Goal: Subscribe to service/newsletter

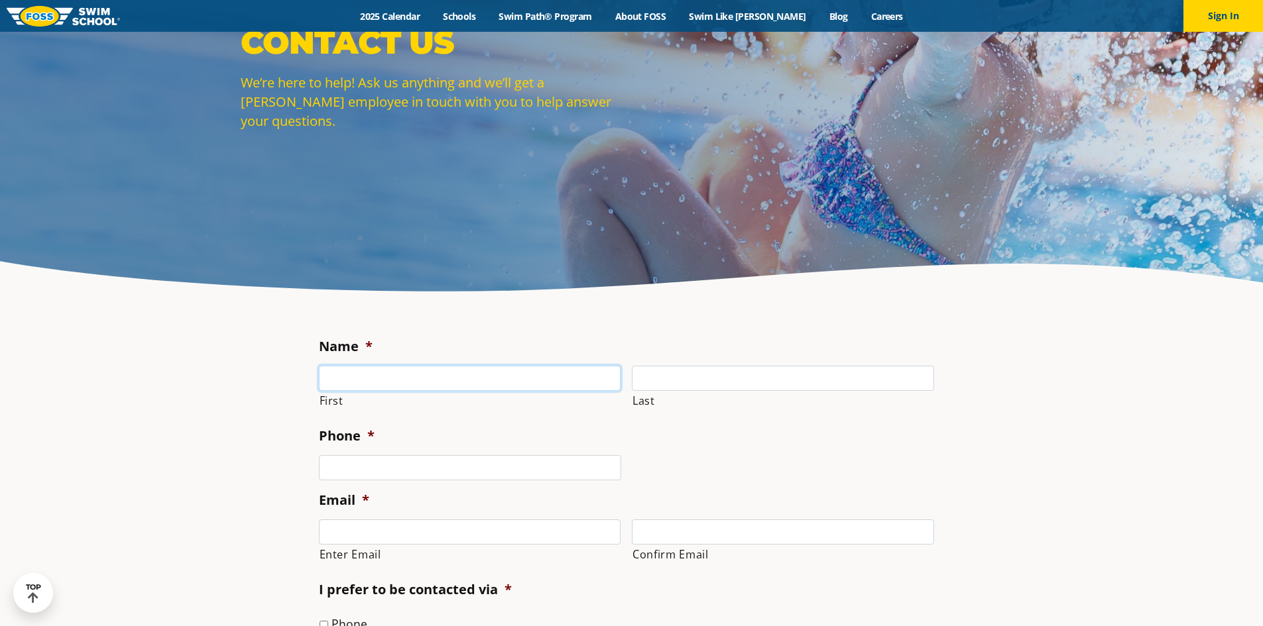
click at [426, 379] on input "First" at bounding box center [470, 378] width 302 height 25
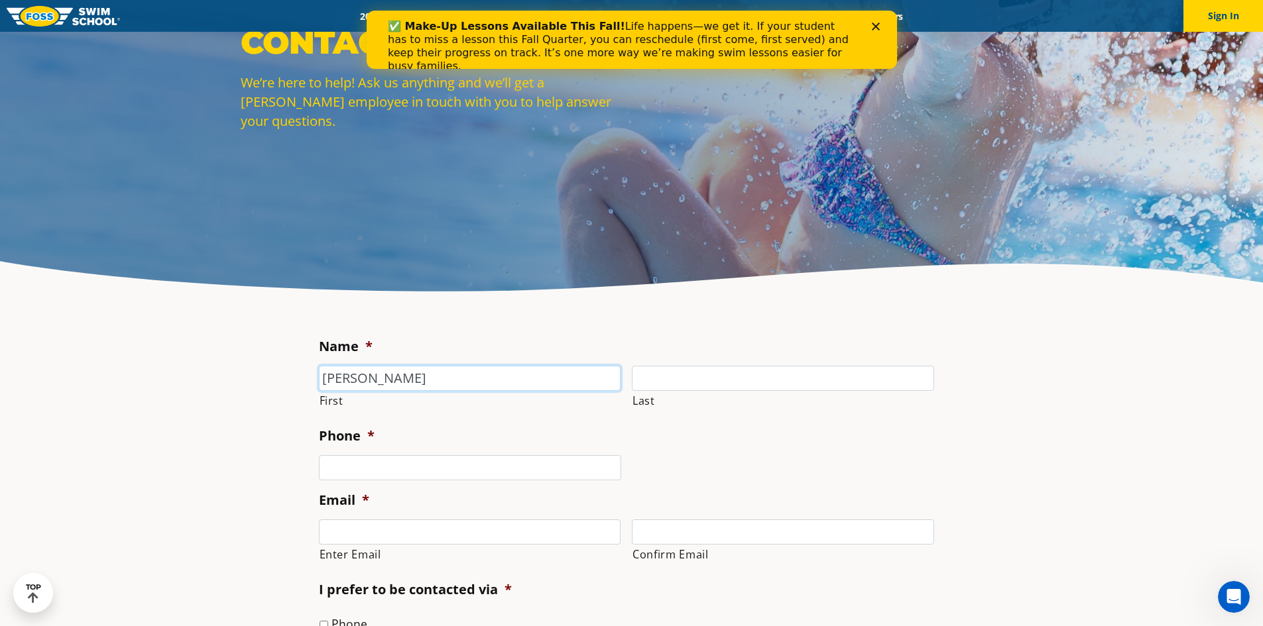
type input "Matt"
type input "Besser"
type input "(651) 494-7159"
type input "[EMAIL_ADDRESS][DOMAIN_NAME]"
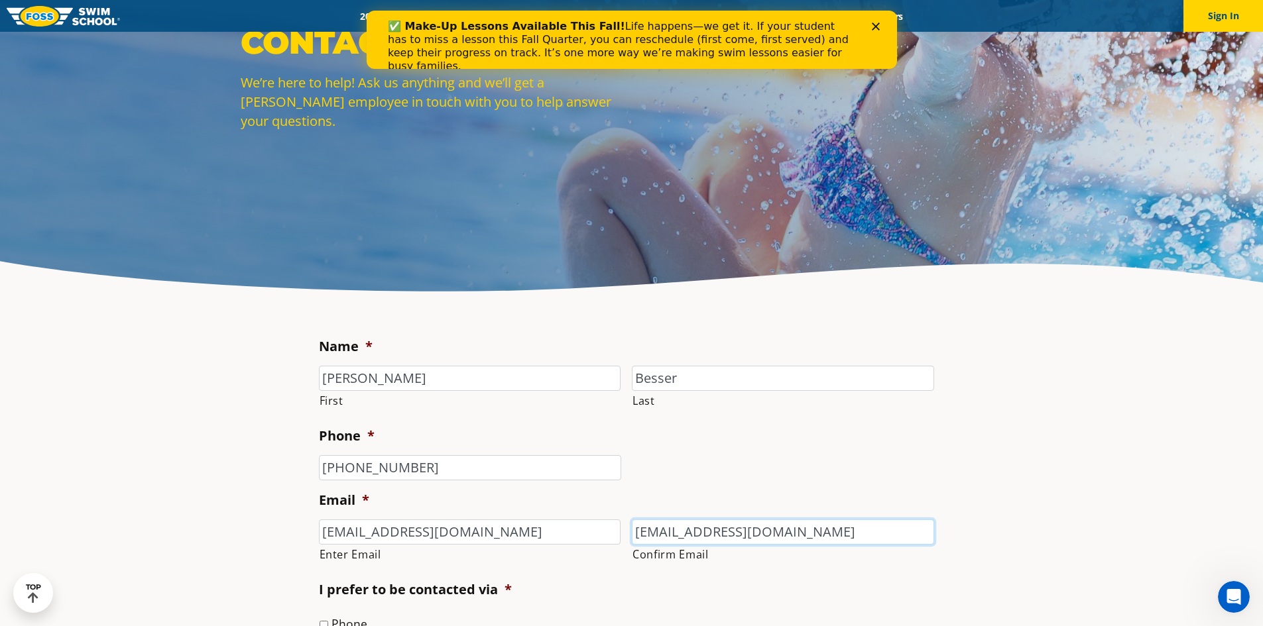
type input "[EMAIL_ADDRESS][DOMAIN_NAME]"
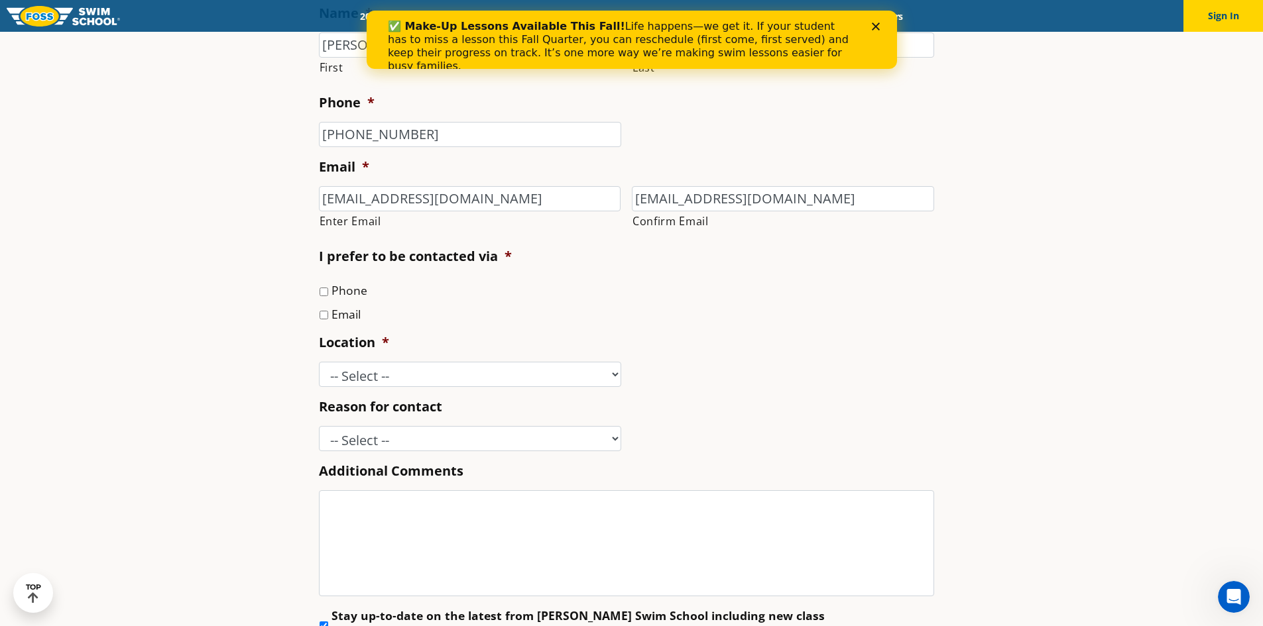
scroll to position [467, 0]
click at [346, 317] on label "Email" at bounding box center [345, 312] width 29 height 17
click at [328, 317] on input "Email" at bounding box center [323, 314] width 9 height 9
checkbox input "true"
click at [369, 375] on select "-- Select -- Ankeny, IA Apple Valley Blaine, MN Burnsville, MN Ballwin, MO Boli…" at bounding box center [470, 373] width 302 height 25
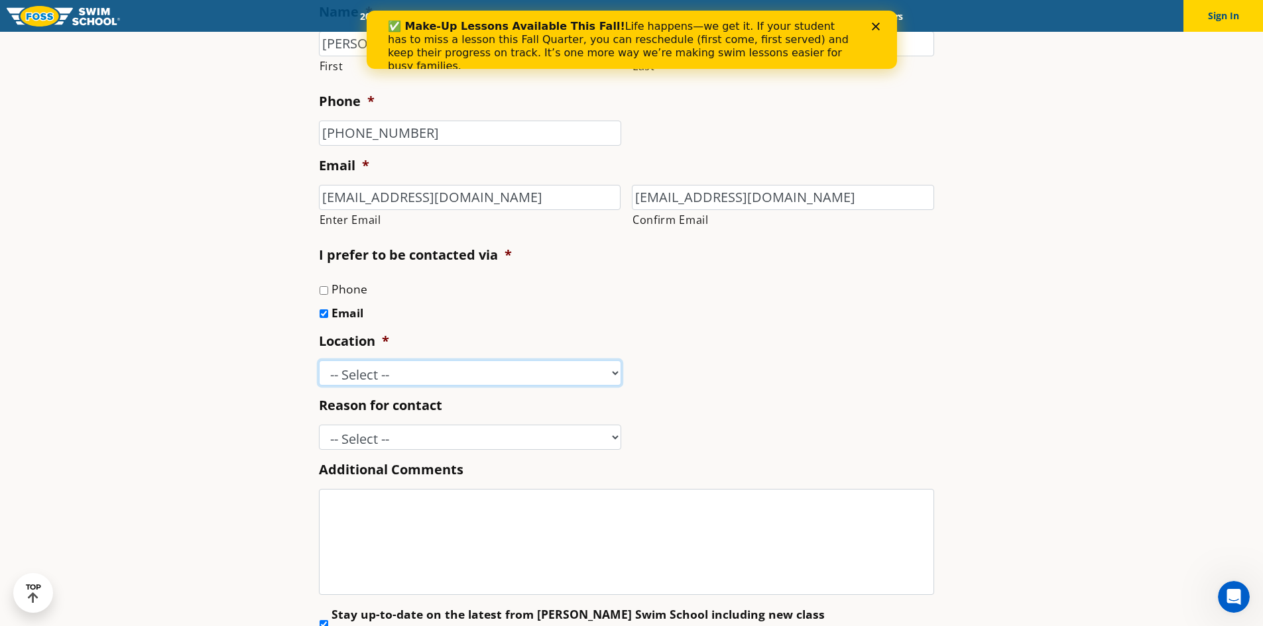
select select "VAD"
click at [319, 361] on select "-- Select -- Ankeny, IA Apple Valley Blaine, MN Burnsville, MN Ballwin, MO Boli…" at bounding box center [470, 373] width 302 height 25
click at [384, 449] on select "-- Select -- Enrollment issue Program question What level is best for my child?…" at bounding box center [470, 437] width 302 height 25
select select "Enrollment issue"
click at [319, 425] on select "-- Select -- Enrollment issue Program question What level is best for my child?…" at bounding box center [470, 437] width 302 height 25
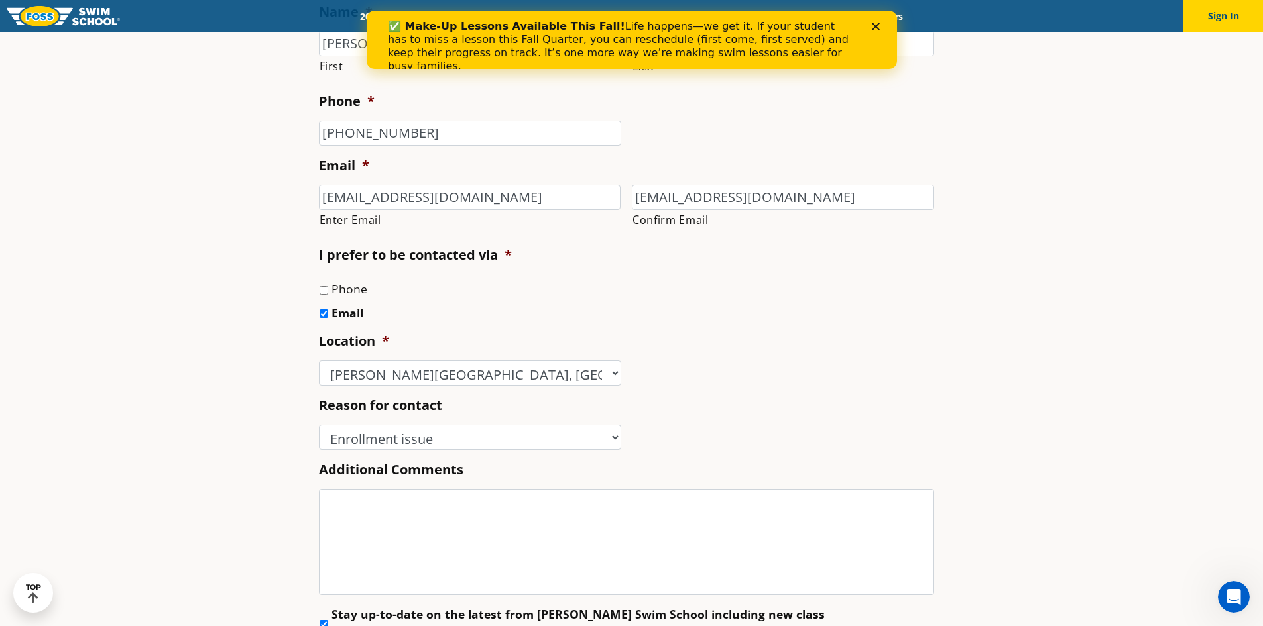
drag, startPoint x: 160, startPoint y: 339, endPoint x: 233, endPoint y: 408, distance: 99.9
click at [161, 343] on section "Name * Matt First Besser Last Phone * (651) 494-7159 Email * mbess83@gmail.com …" at bounding box center [631, 368] width 1263 height 792
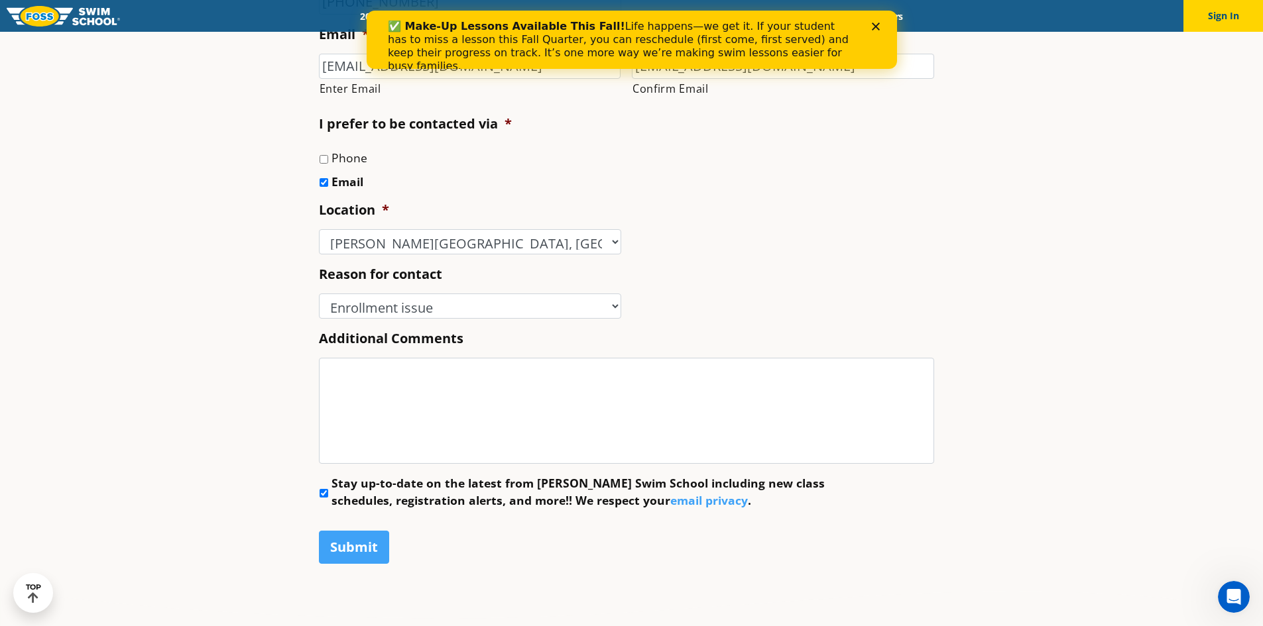
scroll to position [600, 0]
click at [324, 490] on input "Stay up-to-date on the latest from Foss Swim School including new class schedul…" at bounding box center [323, 492] width 9 height 9
checkbox input "false"
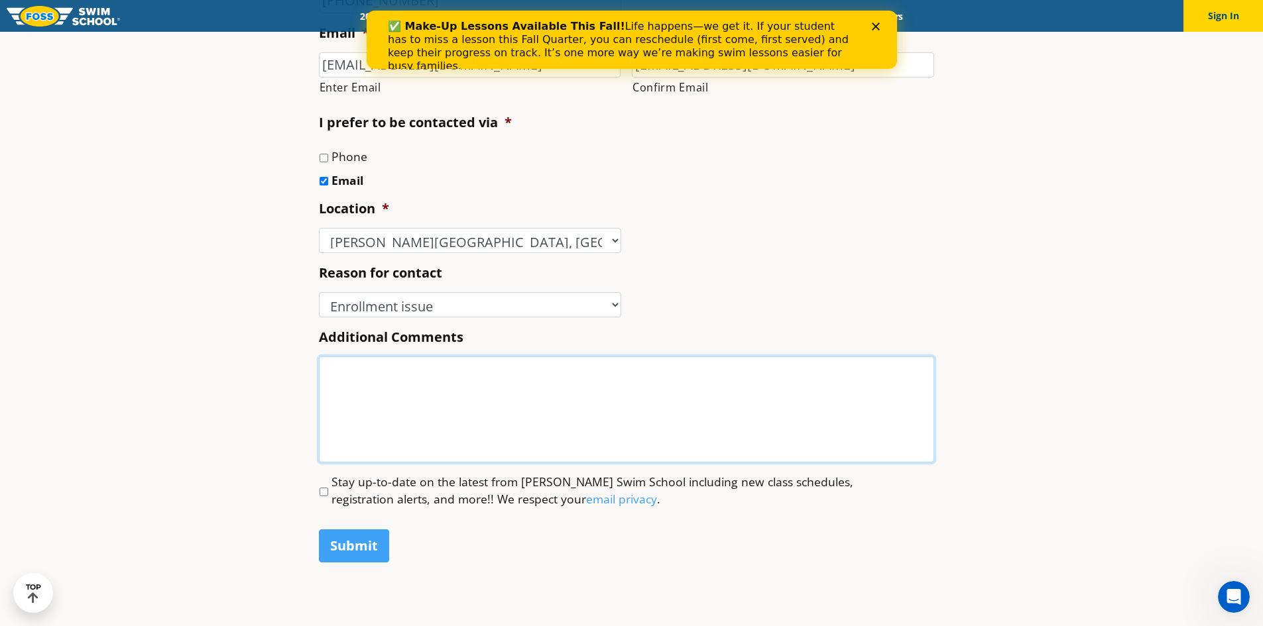
click at [377, 378] on textarea "Additional Comments" at bounding box center [626, 410] width 615 height 106
type textarea "I"
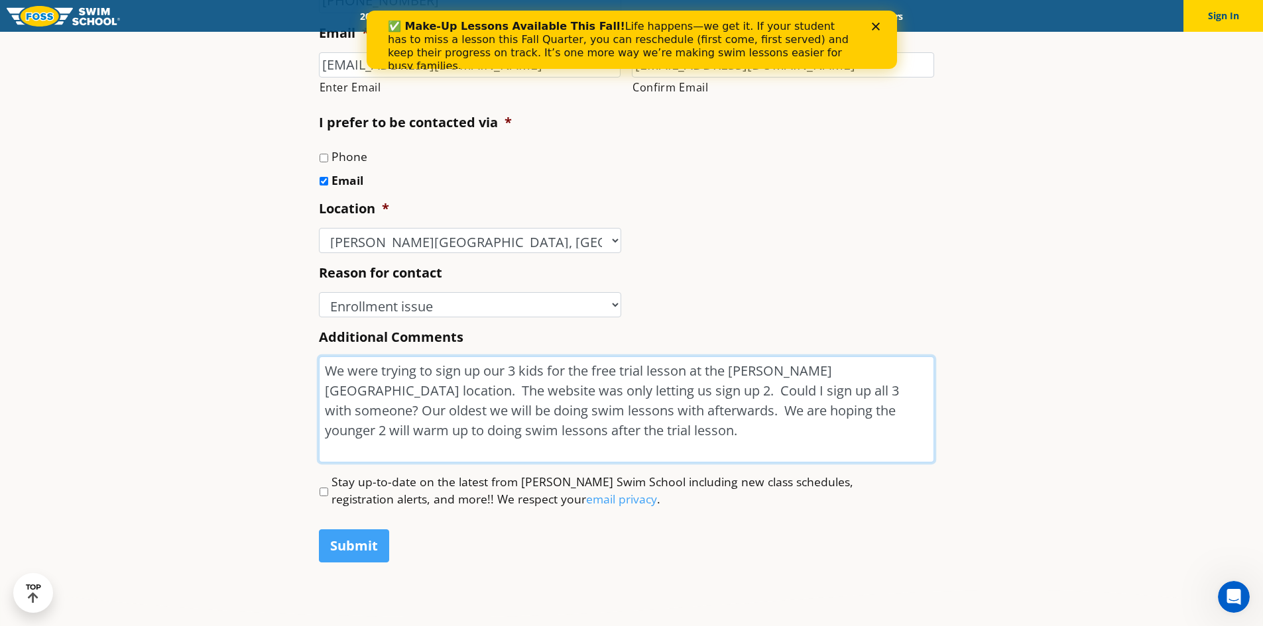
click at [472, 408] on textarea "We were trying to sign up our 3 kids for the free trial lesson at the Vadnais h…" at bounding box center [626, 410] width 615 height 106
click at [604, 410] on textarea "We were trying to sign up our 3 kids for the free trial lesson at the Vadnais h…" at bounding box center [626, 410] width 615 height 106
click at [634, 409] on textarea "We were trying to sign up our 3 kids for the free trial lesson at the Vadnais h…" at bounding box center [626, 410] width 615 height 106
click at [451, 418] on textarea "We were trying to sign up our 3 kids for the free trial lesson at the Vadnais h…" at bounding box center [626, 410] width 615 height 106
click at [461, 433] on textarea "We were trying to sign up our 3 kids for the free trial lesson at the Vadnais h…" at bounding box center [626, 410] width 615 height 106
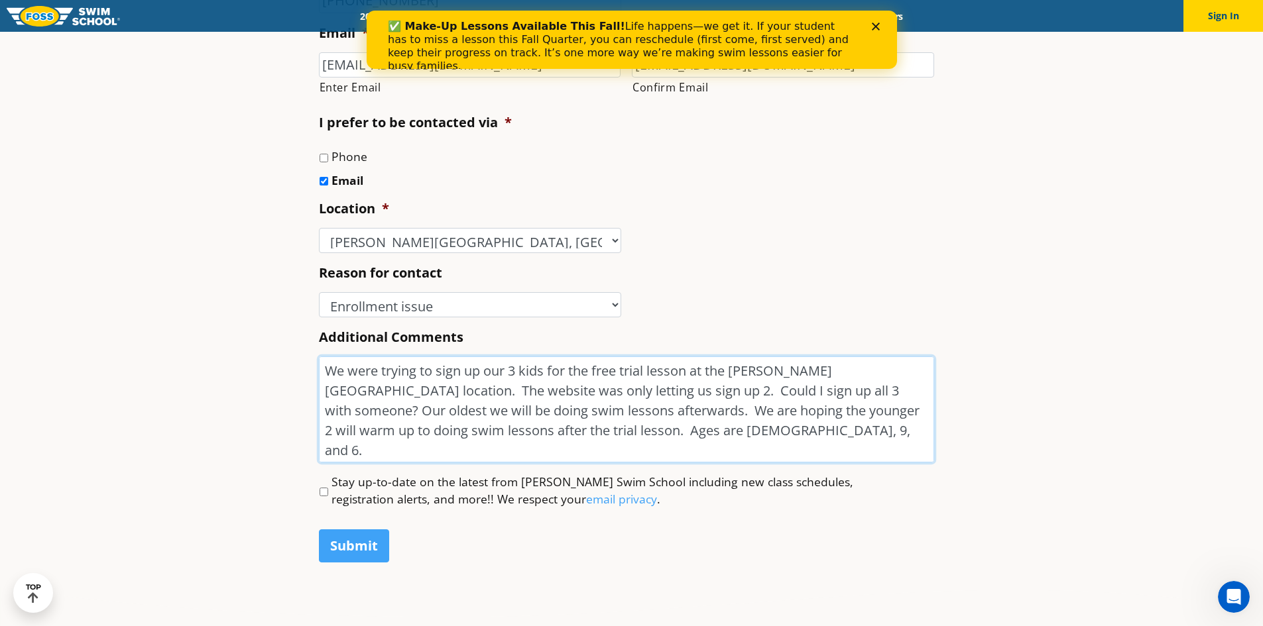
click at [455, 430] on textarea "We were trying to sign up our 3 kids for the free trial lesson at the Vadnais h…" at bounding box center [626, 410] width 615 height 106
click at [610, 445] on textarea "We were trying to sign up our 3 kids for the free trial lesson at the Vadnais h…" at bounding box center [626, 410] width 615 height 106
type textarea "We were trying to sign up our 3 kids for the free trial lesson at the Vadnais h…"
click at [361, 544] on input "Submit" at bounding box center [354, 546] width 70 height 33
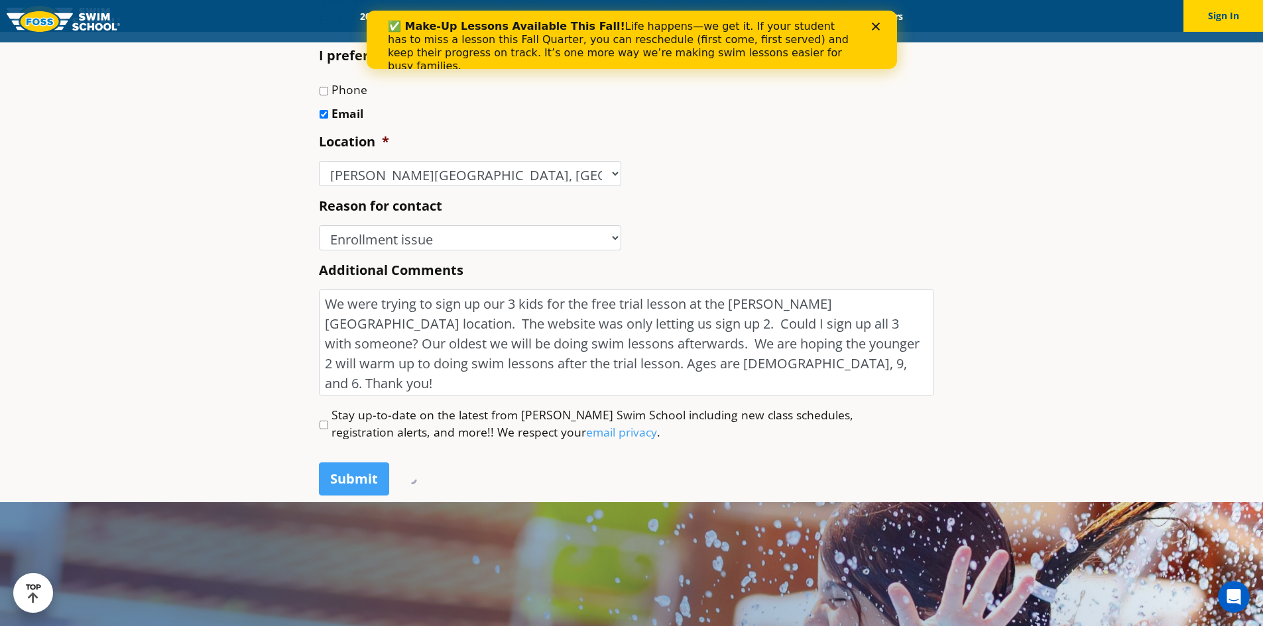
scroll to position [666, 0]
click at [326, 473] on input "Submit" at bounding box center [354, 479] width 70 height 33
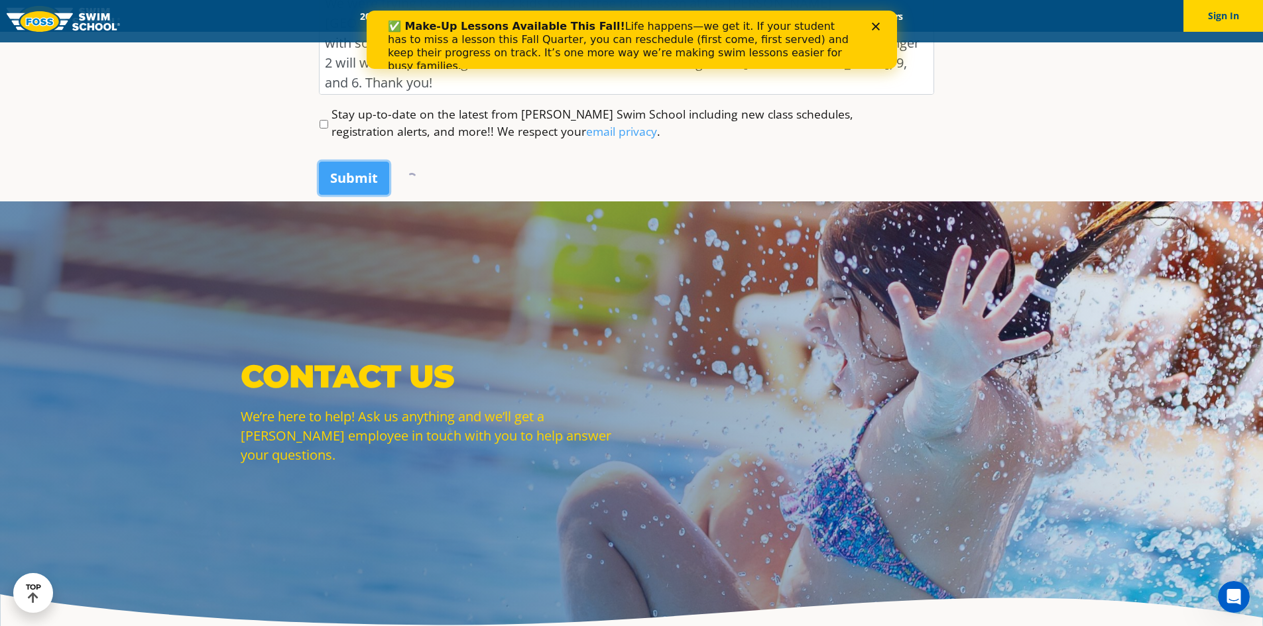
scroll to position [799, 0]
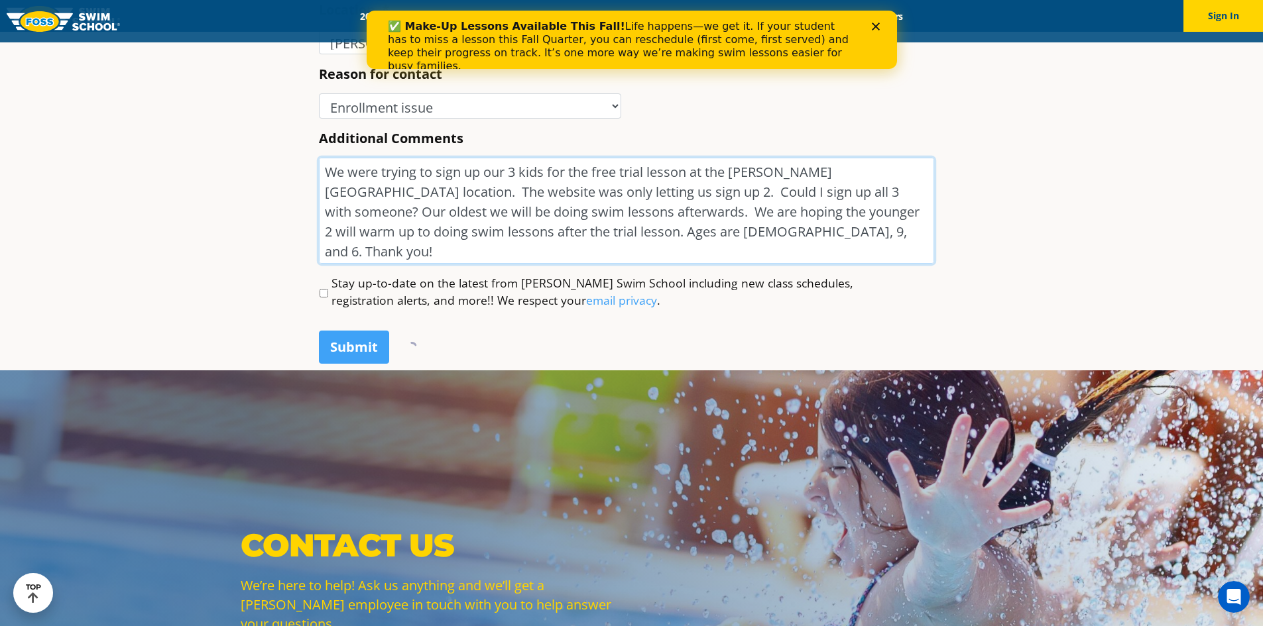
drag, startPoint x: 683, startPoint y: 241, endPoint x: 166, endPoint y: 139, distance: 527.1
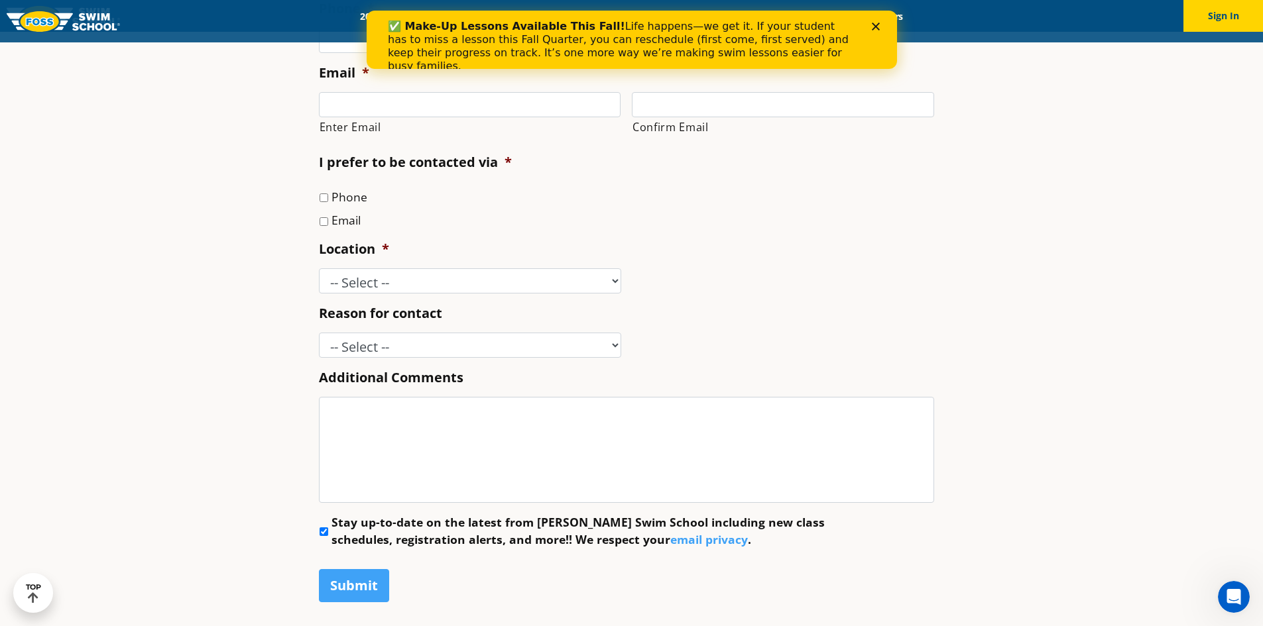
scroll to position [1859, 0]
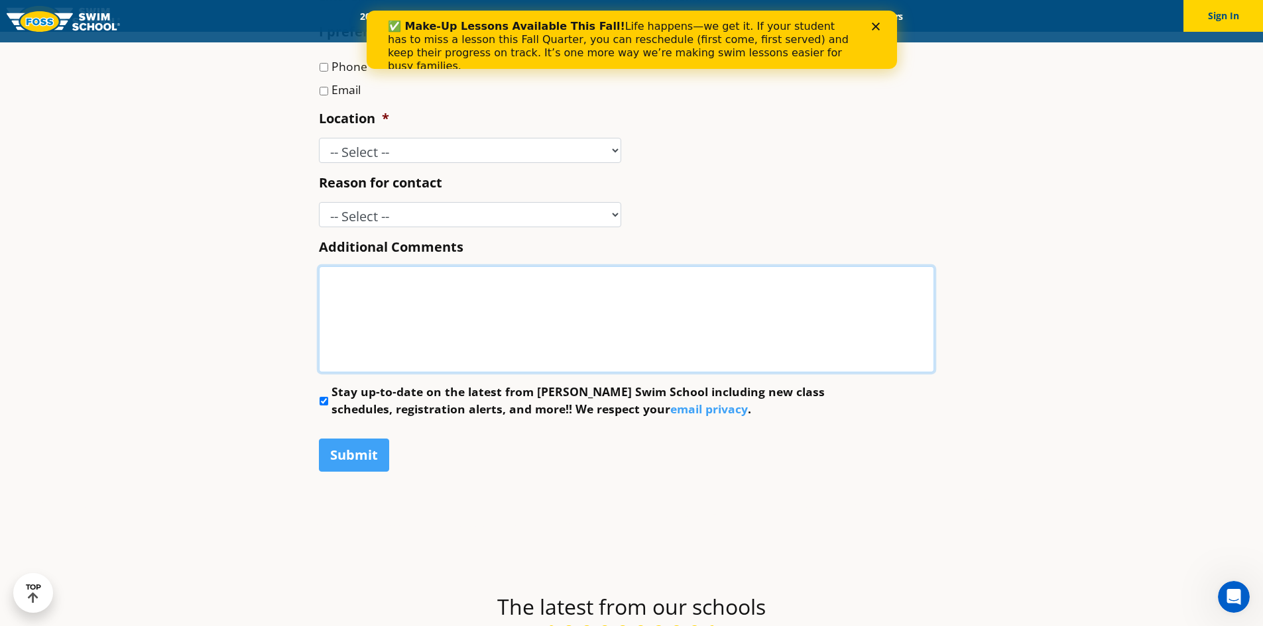
click at [400, 310] on textarea "Additional Comments" at bounding box center [626, 319] width 615 height 106
paste textarea "We were trying to sign up our 3 kids for the free trial lesson at the Vadnais h…"
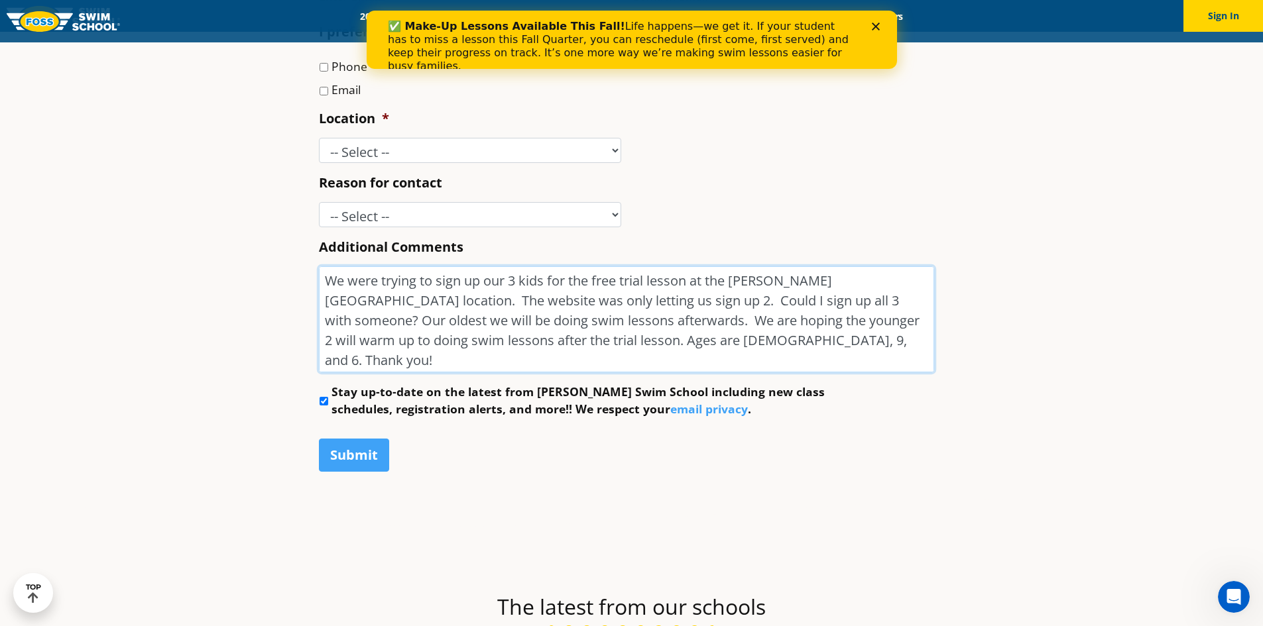
type textarea "We were trying to sign up our 3 kids for the free trial lesson at the Vadnais h…"
click at [324, 392] on li "Stay up-to-date on the latest from Foss Swim School including new class schedul…" at bounding box center [632, 400] width 626 height 35
click at [324, 398] on input "Stay up-to-date on the latest from Foss Swim School including new class schedul…" at bounding box center [323, 401] width 9 height 9
checkbox input "false"
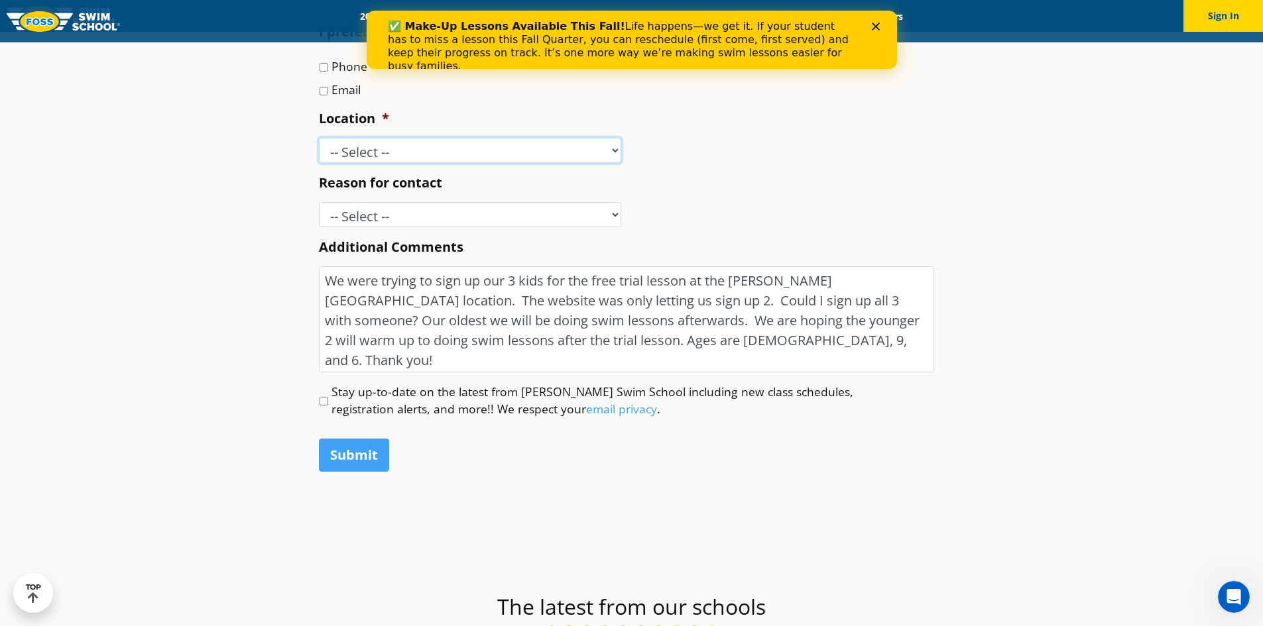
click at [460, 148] on select "-- Select -- Ankeny, IA Apple Valley Blaine, MN Burnsville, MN Ballwin, MO Boli…" at bounding box center [470, 150] width 302 height 25
select select "VAD"
click at [319, 138] on select "-- Select -- Ankeny, IA Apple Valley Blaine, MN Burnsville, MN Ballwin, MO Boli…" at bounding box center [470, 150] width 302 height 25
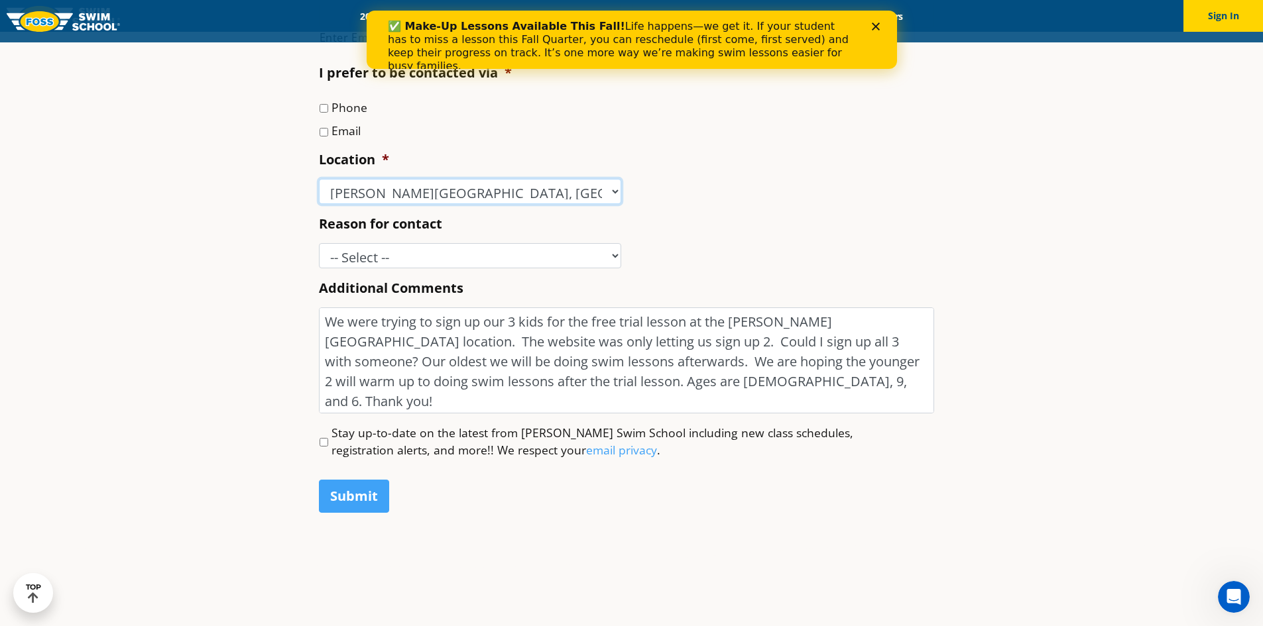
scroll to position [1727, 0]
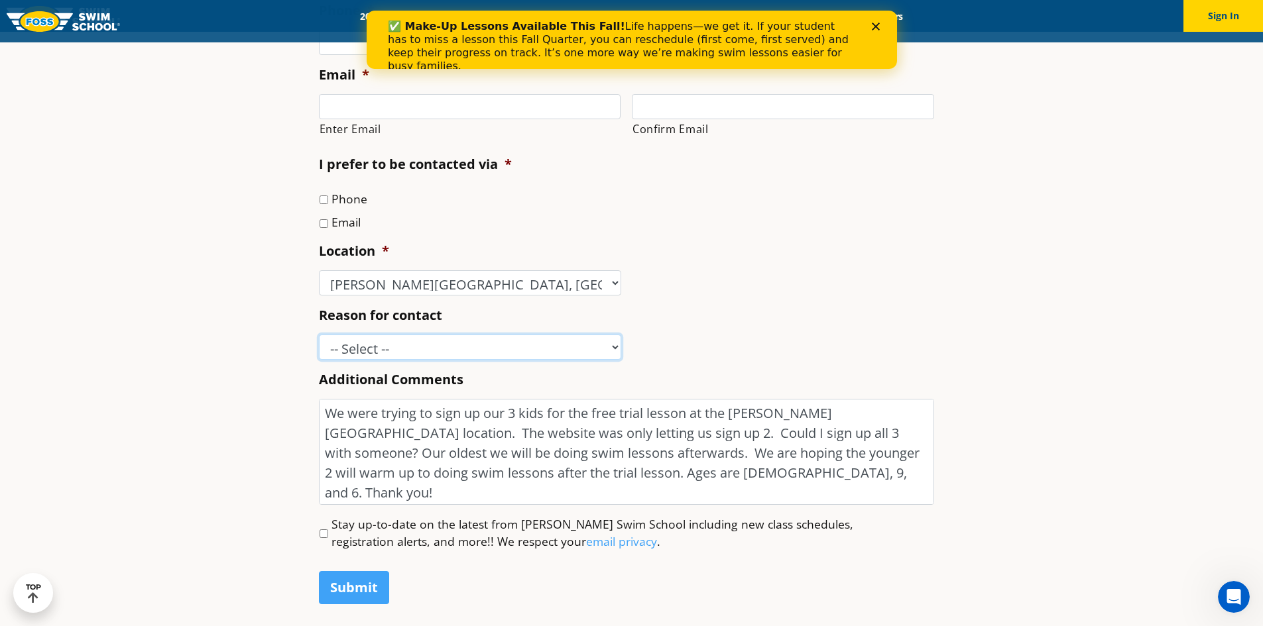
click at [394, 347] on select "-- Select -- Enrollment issue Program question What level is best for my child?…" at bounding box center [470, 347] width 302 height 25
select select "Enrollment issue"
click at [319, 335] on select "-- Select -- Enrollment issue Program question What level is best for my child?…" at bounding box center [470, 347] width 302 height 25
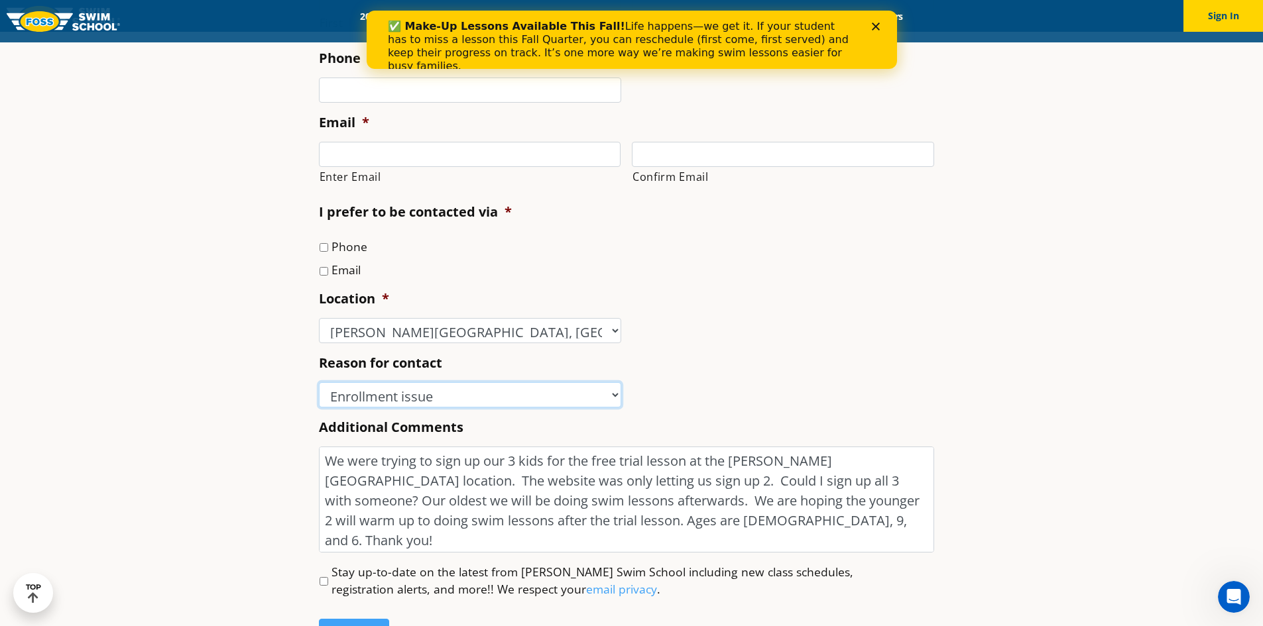
scroll to position [1528, 0]
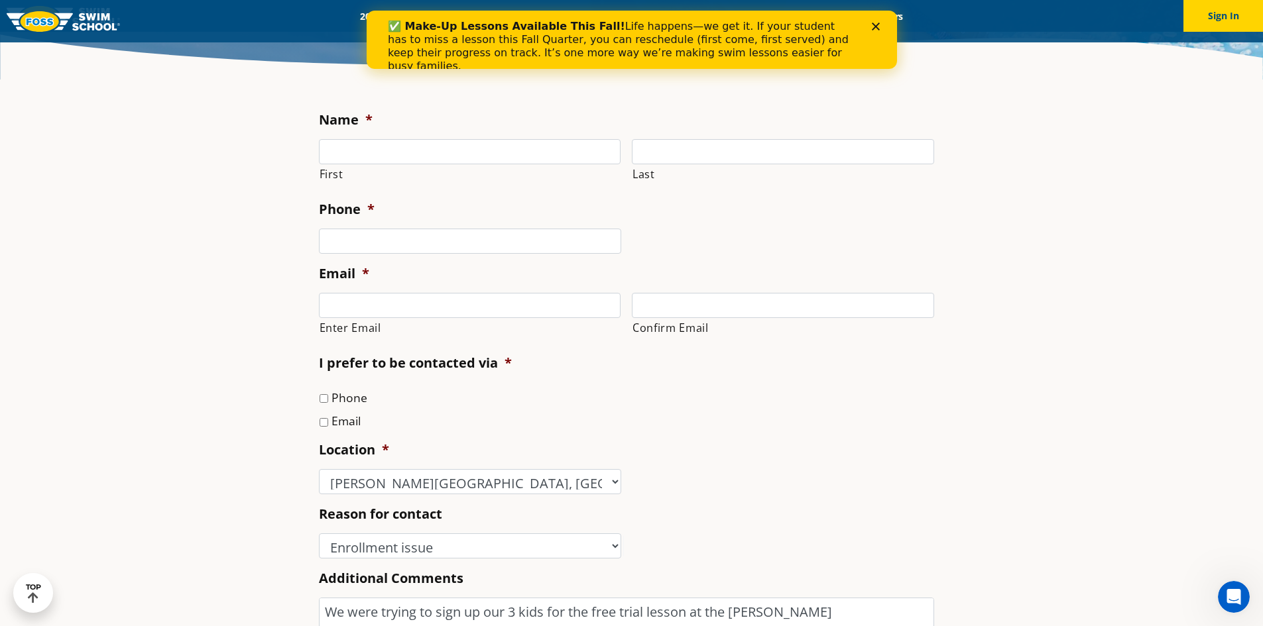
click at [321, 424] on input "Email" at bounding box center [323, 422] width 9 height 9
checkbox input "true"
drag, startPoint x: 351, startPoint y: 299, endPoint x: 361, endPoint y: 306, distance: 11.8
click at [356, 304] on input "Enter Email" at bounding box center [470, 305] width 302 height 25
type input "[EMAIL_ADDRESS][DOMAIN_NAME]"
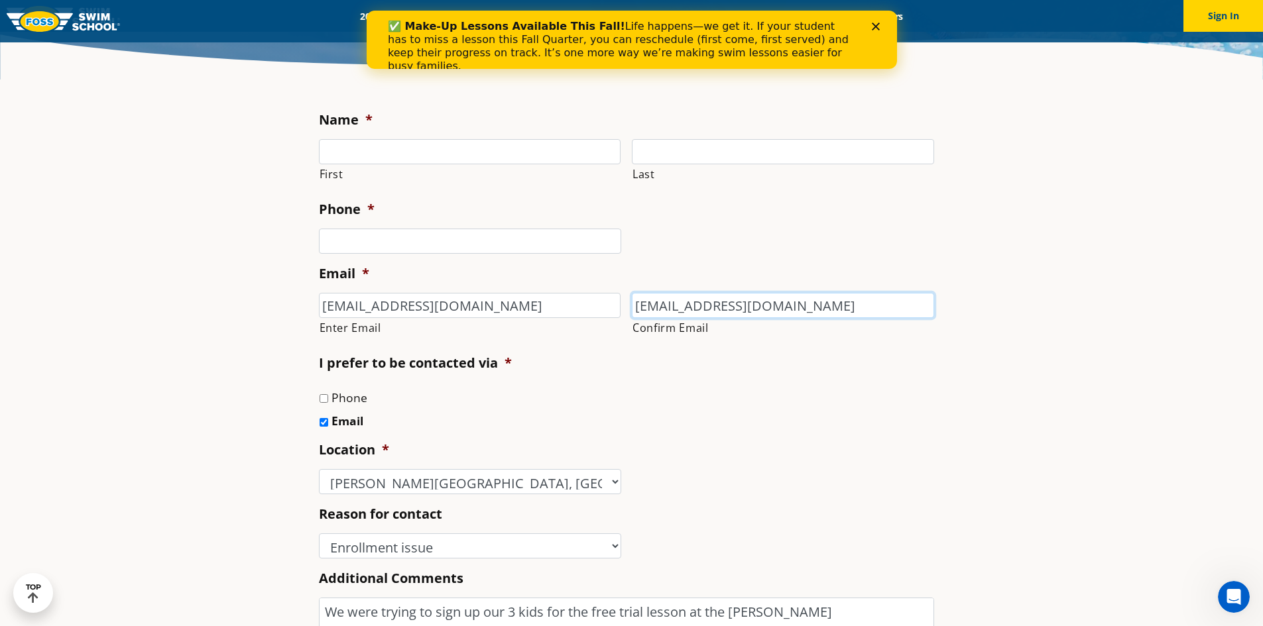
type input "[EMAIL_ADDRESS][DOMAIN_NAME]"
click at [358, 238] on input "Phone *" at bounding box center [470, 241] width 302 height 25
type input "6514947159"
click at [456, 158] on input "First" at bounding box center [470, 151] width 302 height 25
type input "Matt"
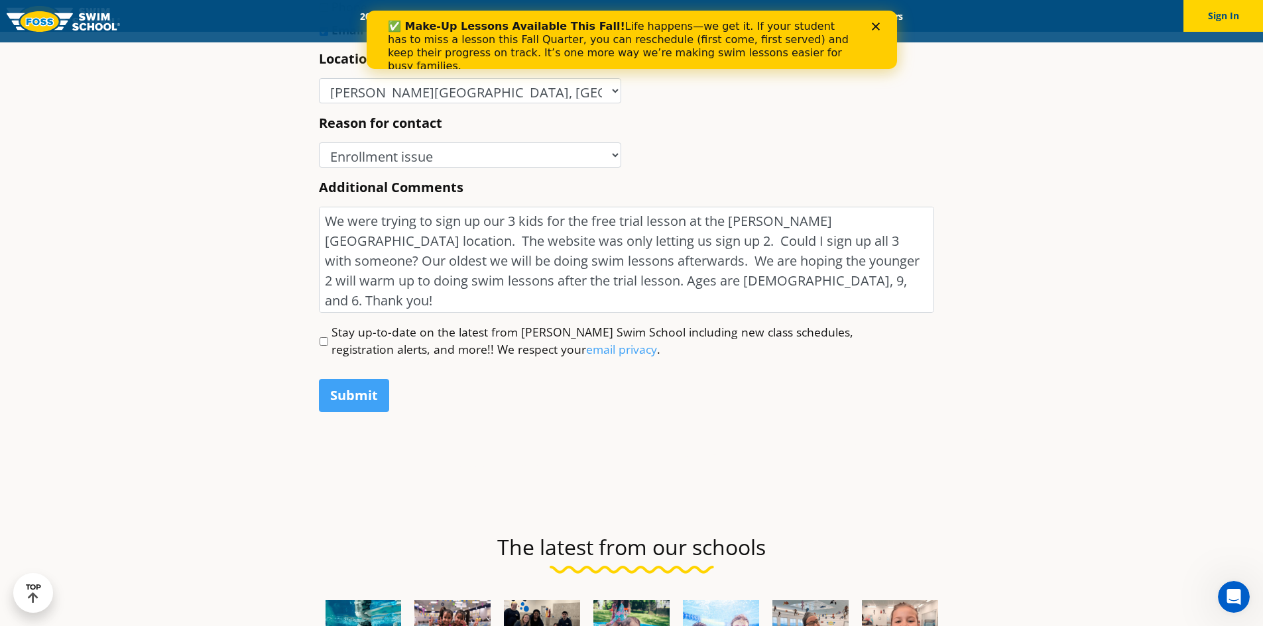
scroll to position [1925, 0]
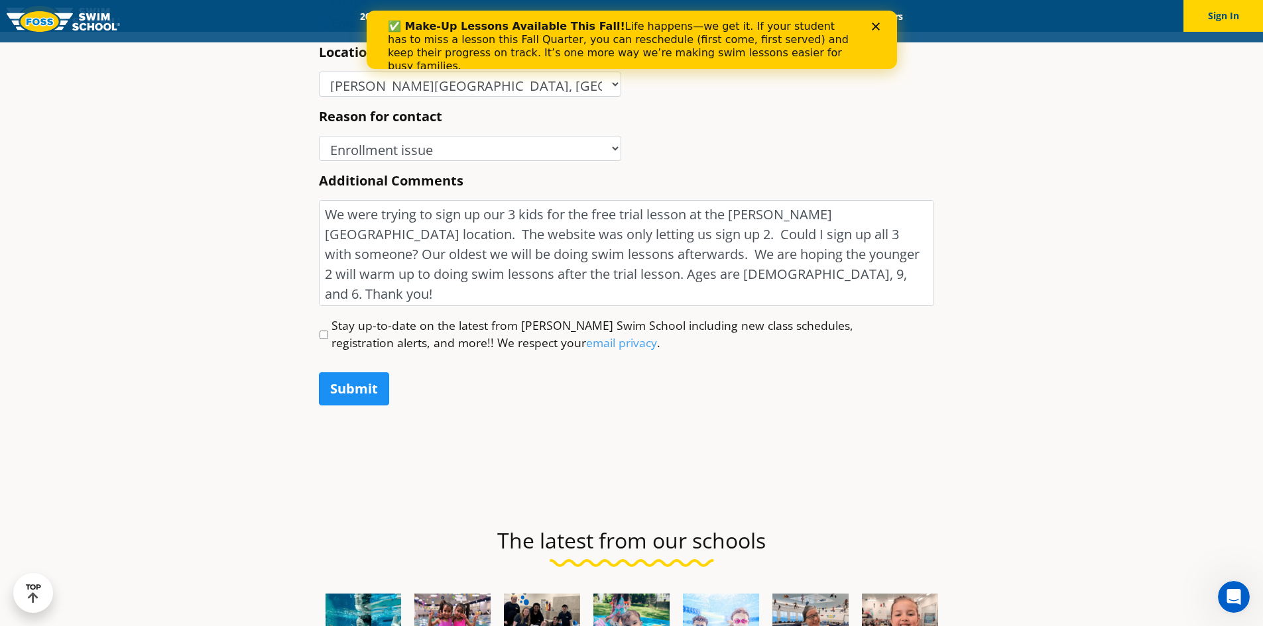
type input "Besser"
click at [370, 390] on input "Submit" at bounding box center [354, 388] width 70 height 33
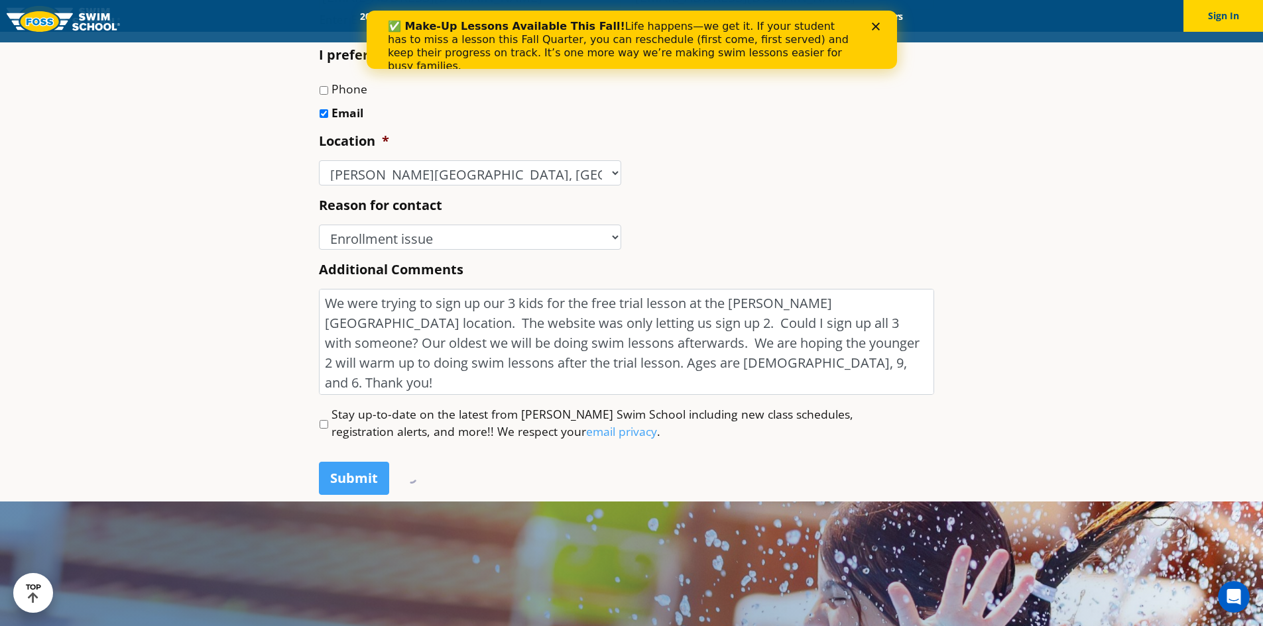
scroll to position [732, 0]
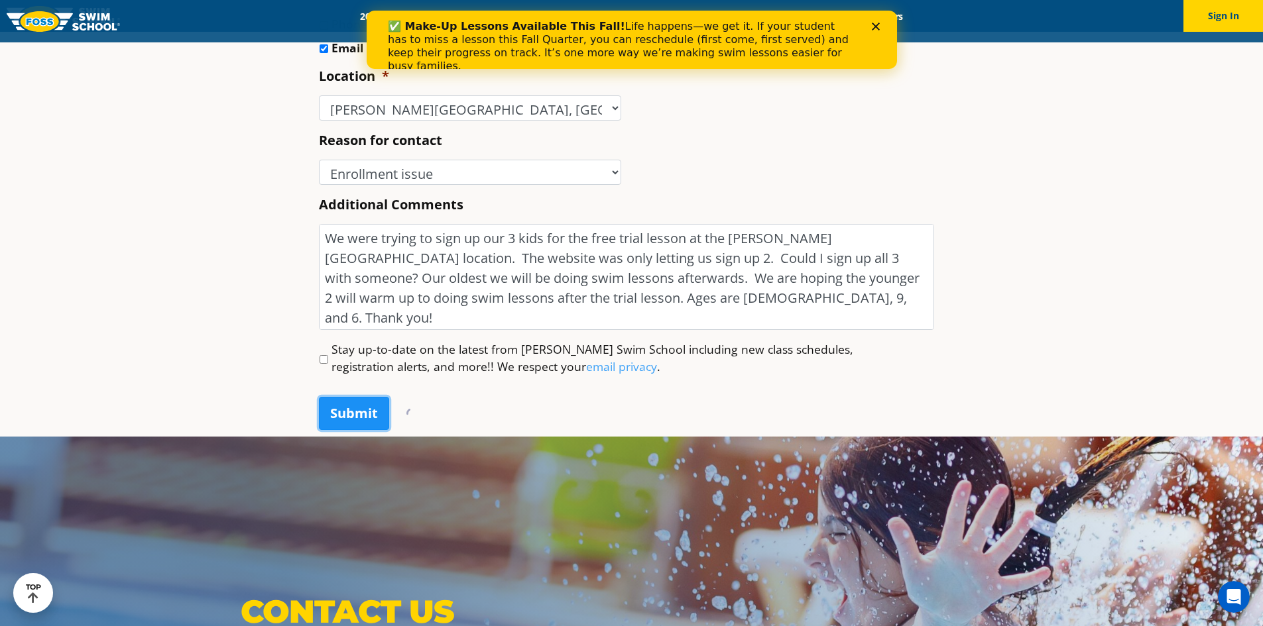
click at [355, 418] on input "Submit" at bounding box center [354, 413] width 70 height 33
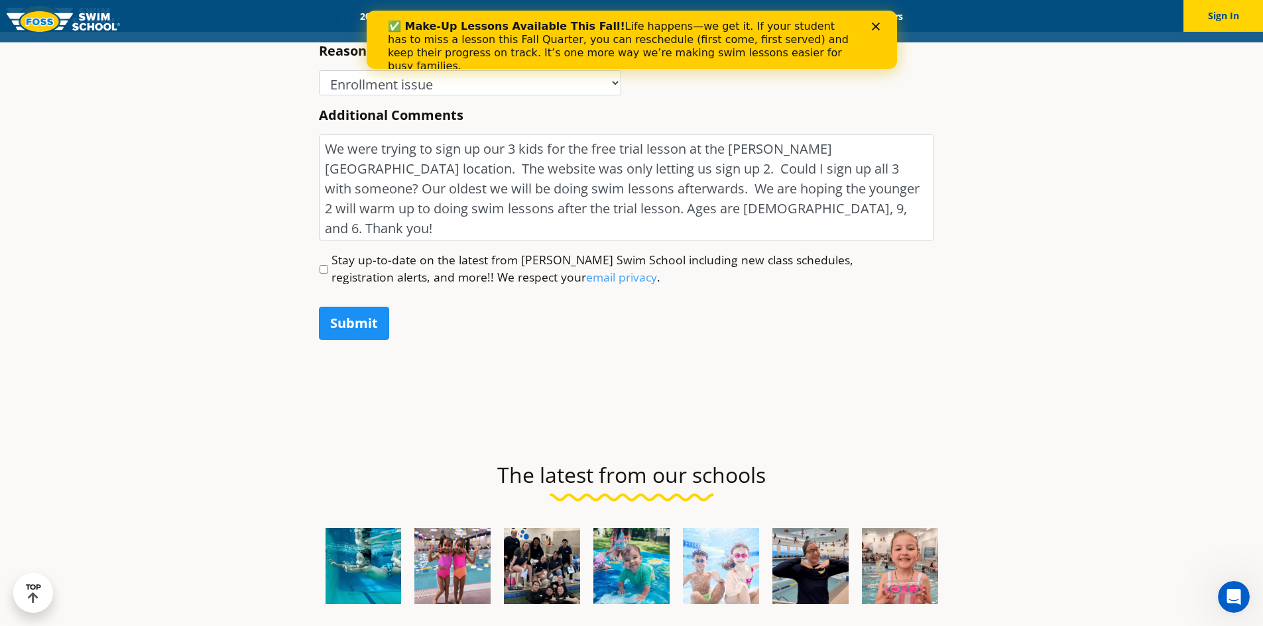
scroll to position [1992, 0]
click at [360, 317] on input "Submit" at bounding box center [354, 322] width 70 height 33
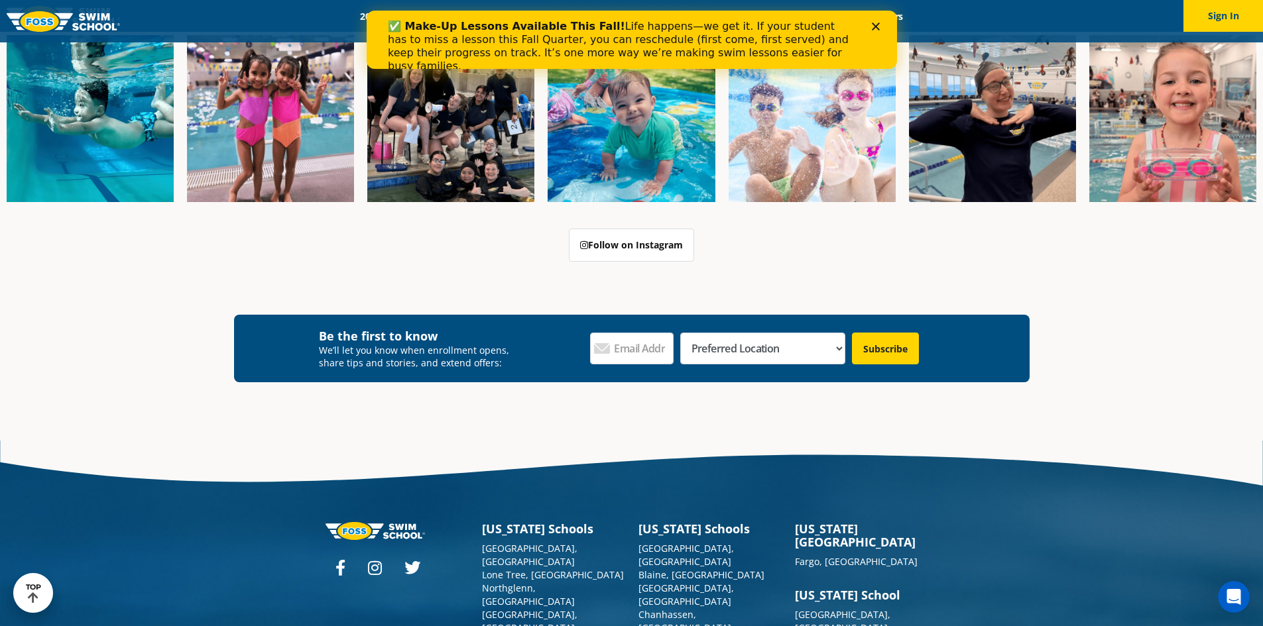
scroll to position [3845, 0]
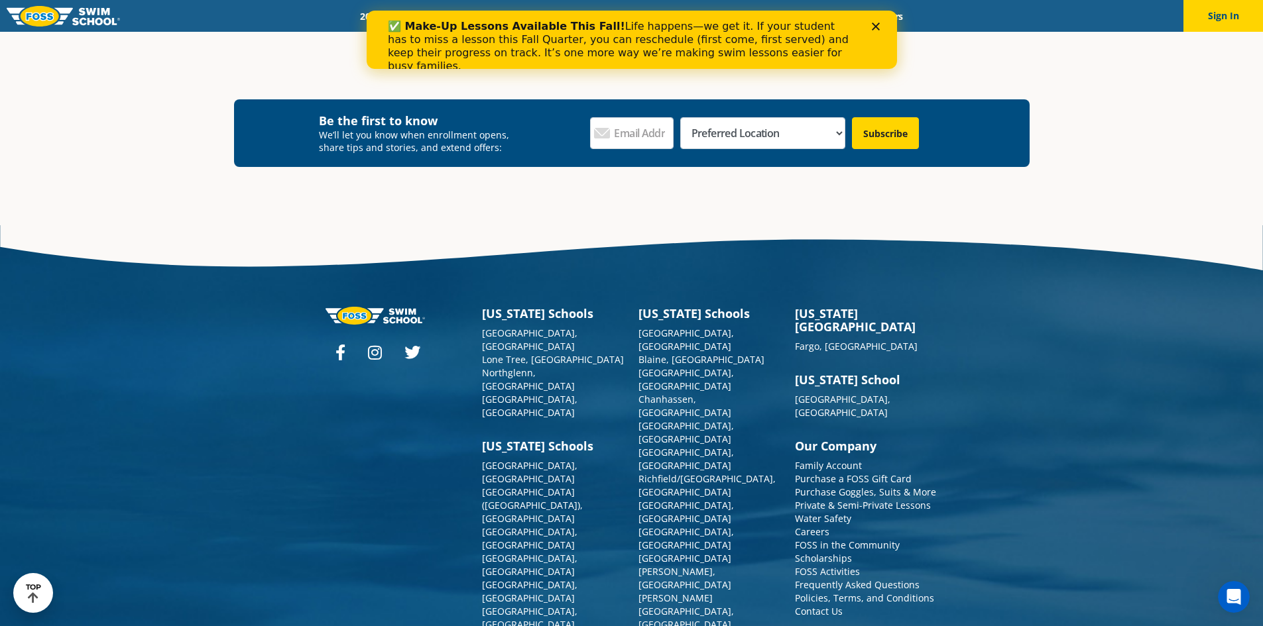
scroll to position [1537, 0]
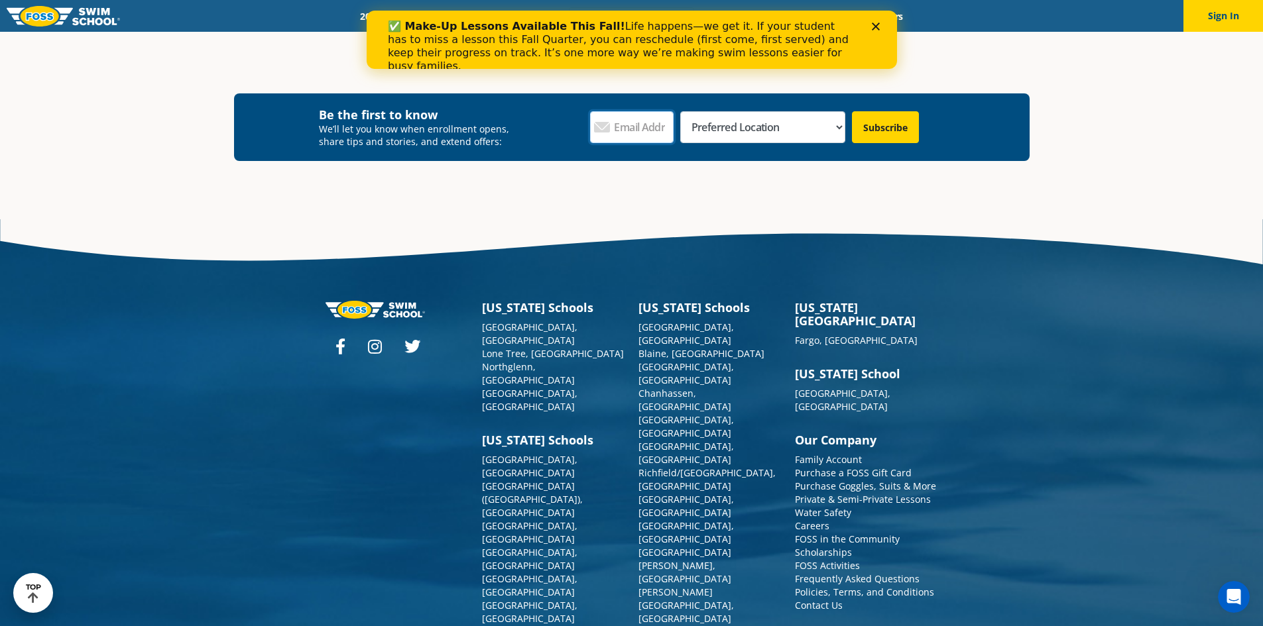
click at [673, 134] on input "Email Address *" at bounding box center [632, 127] width 84 height 32
type input "[EMAIL_ADDRESS][DOMAIN_NAME]"
click at [772, 131] on select "Preferred Location [GEOGRAPHIC_DATA], [GEOGRAPHIC_DATA] [GEOGRAPHIC_DATA], [GEO…" at bounding box center [762, 127] width 165 height 32
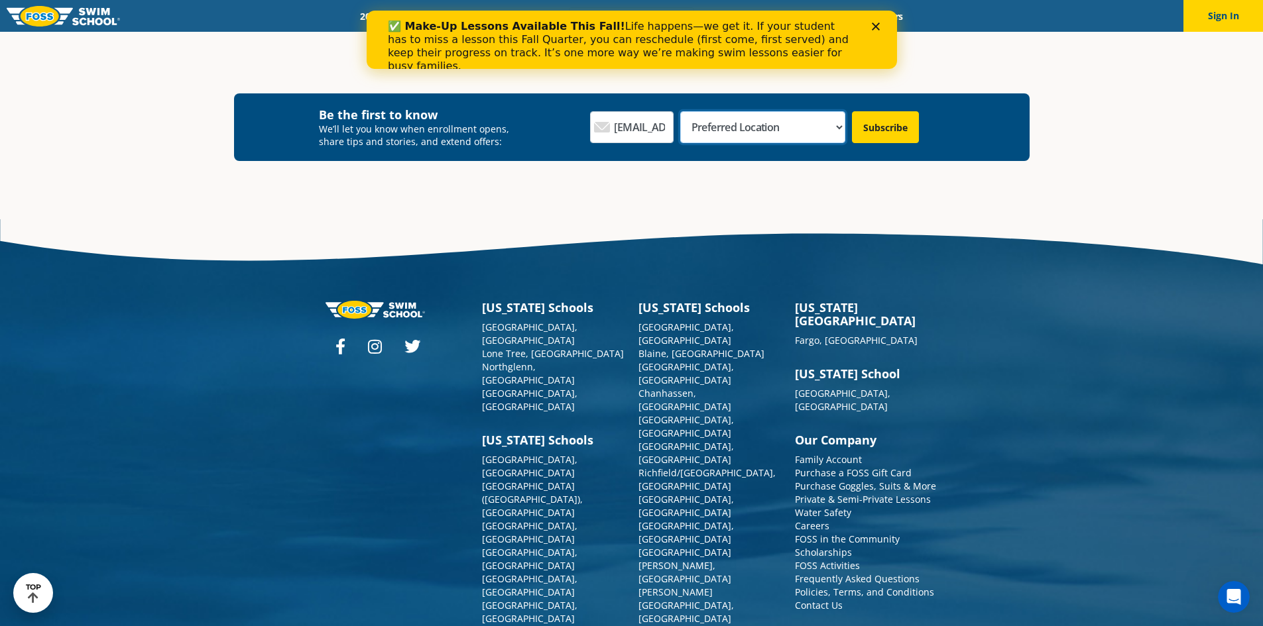
select select "[PERSON_NAME][GEOGRAPHIC_DATA], [GEOGRAPHIC_DATA]"
click at [731, 111] on select "Preferred Location [GEOGRAPHIC_DATA], [GEOGRAPHIC_DATA] [GEOGRAPHIC_DATA], [GEO…" at bounding box center [762, 127] width 165 height 32
click at [885, 125] on input "Subscribe" at bounding box center [885, 127] width 67 height 32
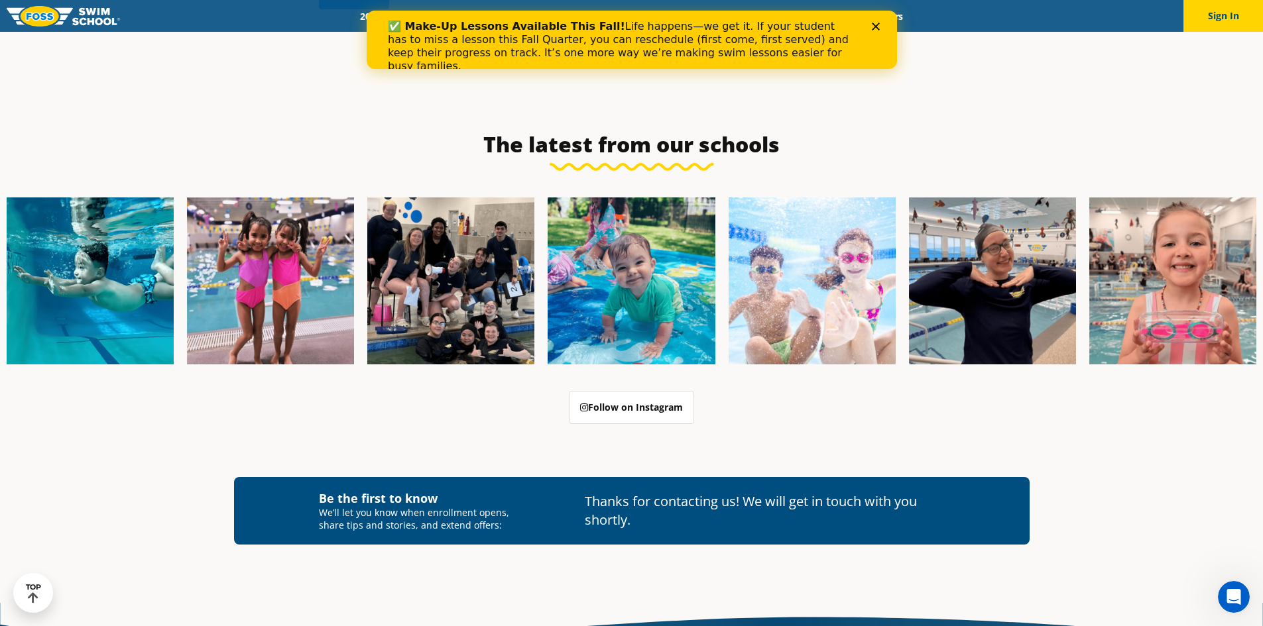
scroll to position [1007, 0]
